Goal: Task Accomplishment & Management: Manage account settings

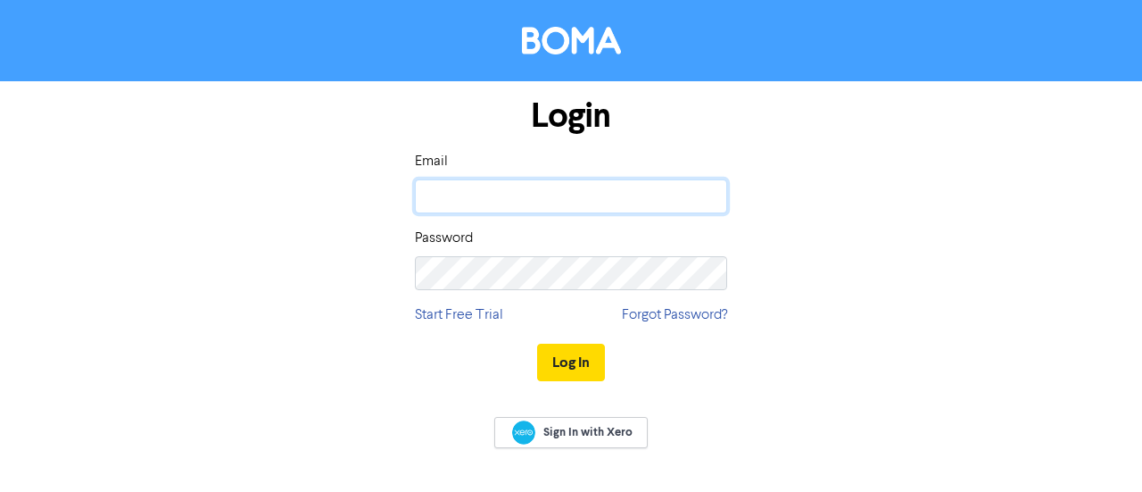
type input "[PERSON_NAME][EMAIL_ADDRESS][DOMAIN_NAME]"
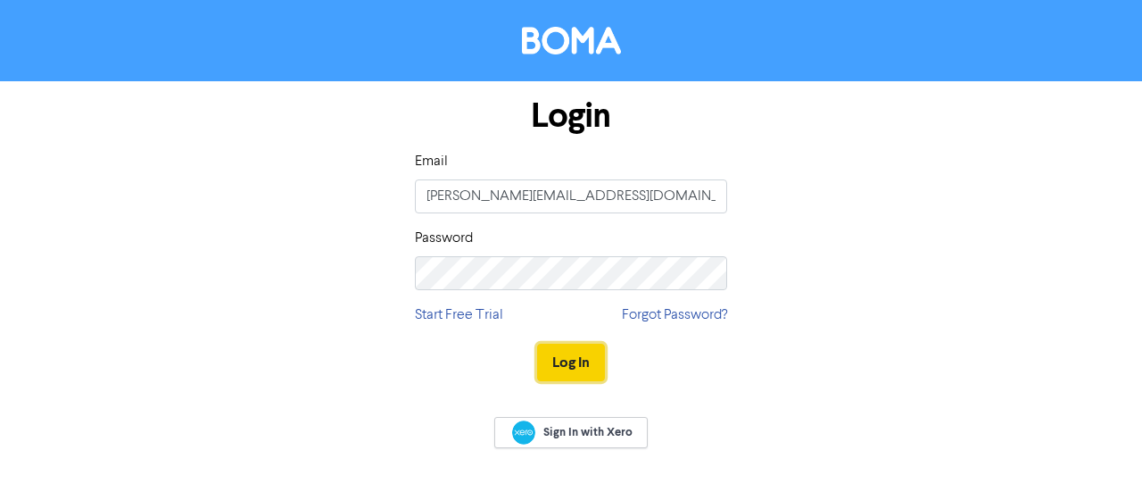
click at [582, 367] on button "Log In" at bounding box center [571, 361] width 68 height 37
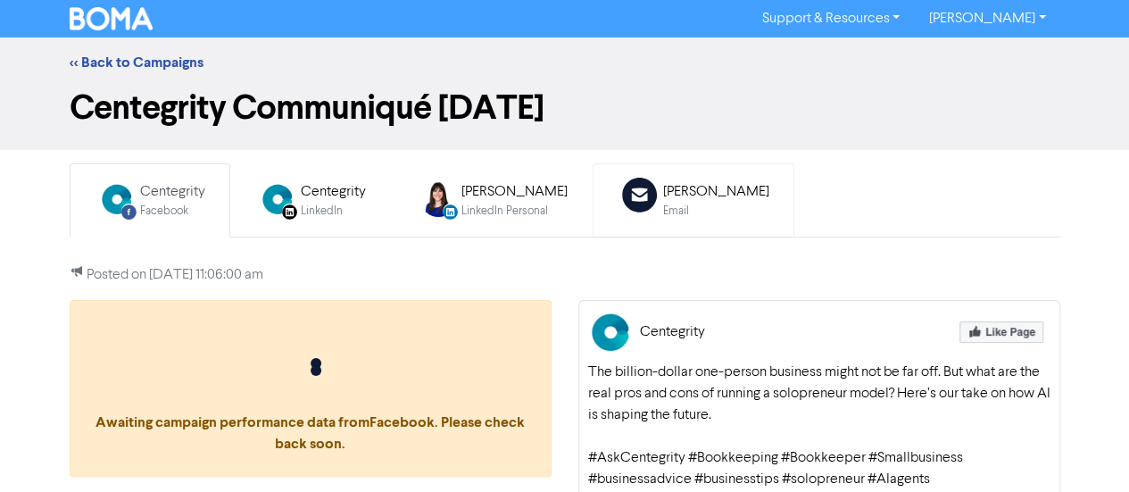
click at [663, 186] on div "[PERSON_NAME]" at bounding box center [716, 191] width 106 height 21
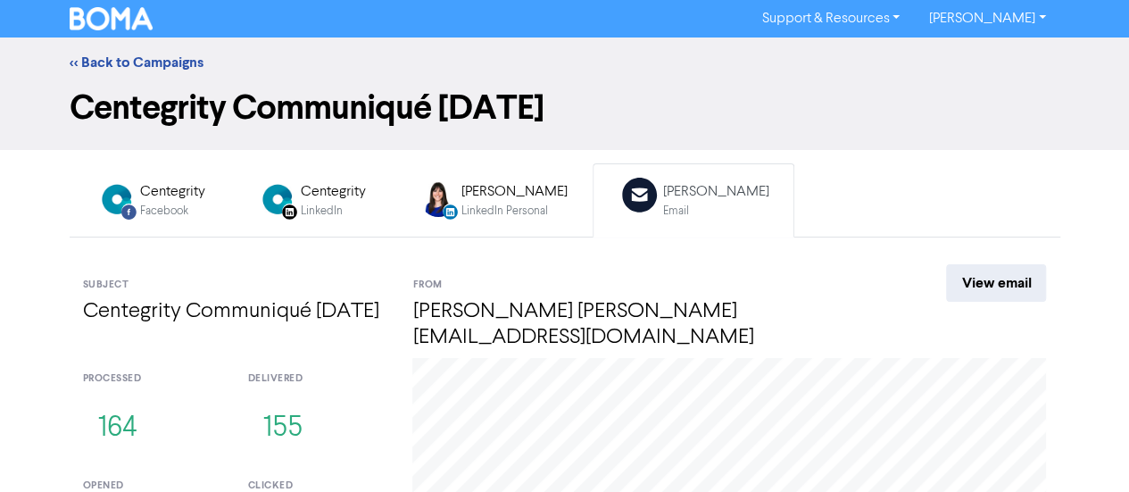
click at [91, 26] on img at bounding box center [112, 18] width 84 height 23
